Goal: Check status

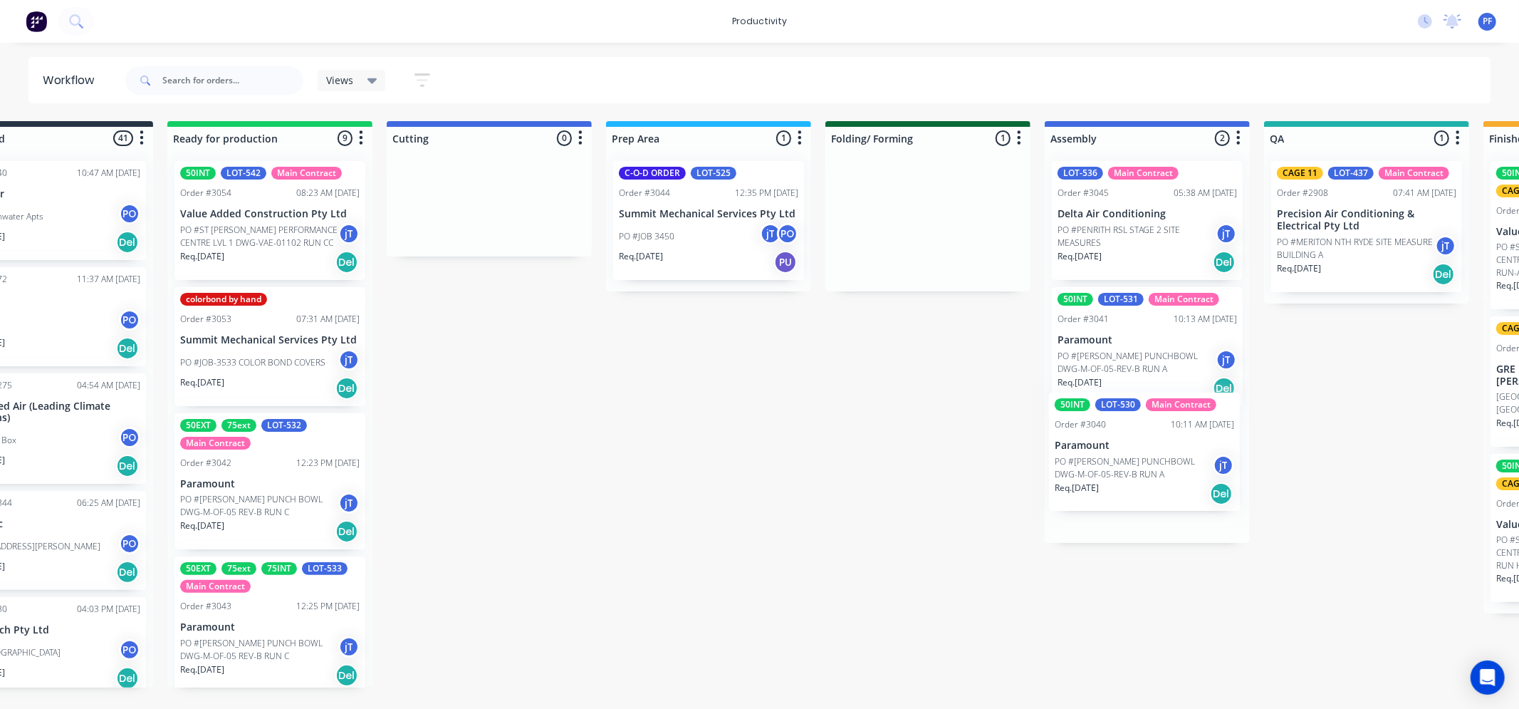
drag, startPoint x: 991, startPoint y: 191, endPoint x: 1117, endPoint y: 432, distance: 272.0
click at [1132, 427] on div "Submitted 41 Order #240 10:47 AM [DATE] Retro Air PO #Freshwater Apts PO Req. […" at bounding box center [1301, 404] width 2788 height 566
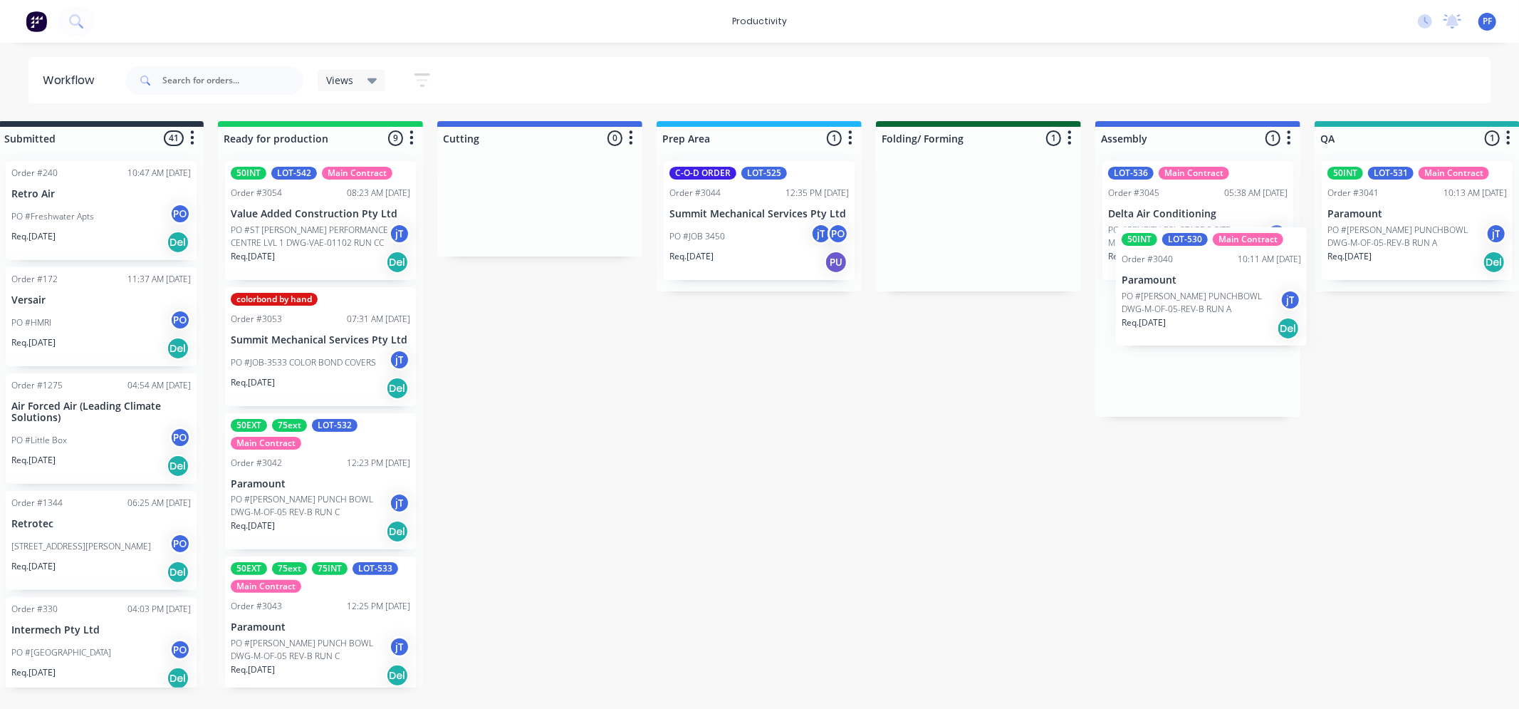
scroll to position [0, 48]
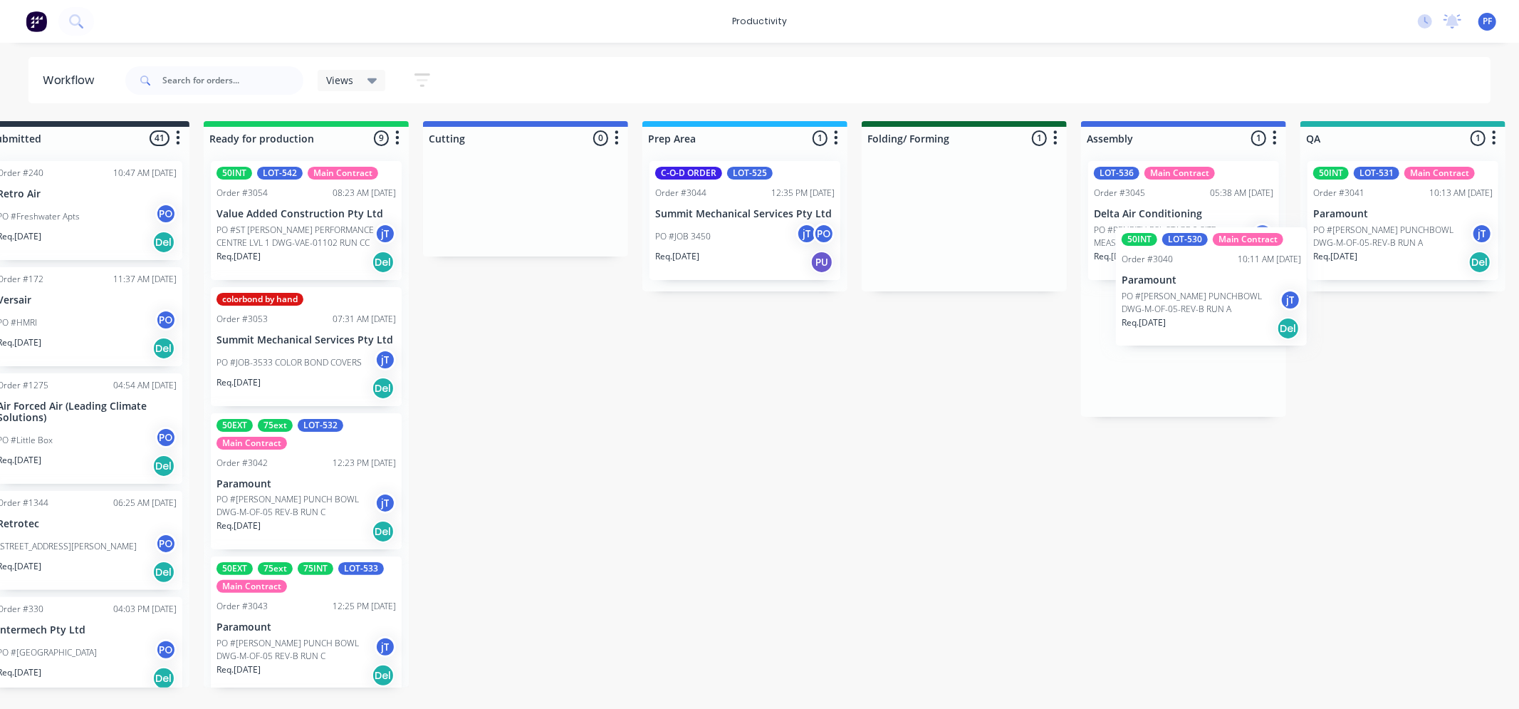
drag, startPoint x: 976, startPoint y: 211, endPoint x: 1181, endPoint y: 278, distance: 215.5
click at [1181, 278] on div "Submitted 41 Order #240 10:47 AM [DATE] Retro Air PO #Freshwater Apts PO Req. […" at bounding box center [1337, 404] width 2788 height 566
